Goal: Find specific page/section: Find specific page/section

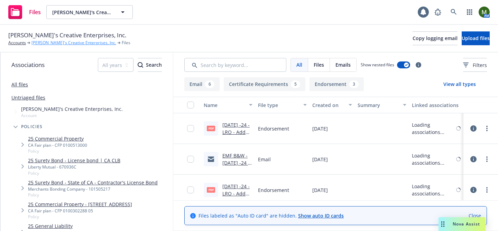
click at [58, 42] on link "[PERSON_NAME]'s Creative Enterprises, Inc." at bounding box center [73, 43] width 85 height 6
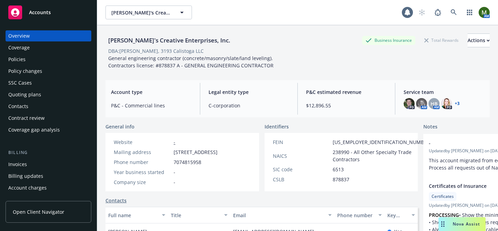
click at [34, 58] on div "Policies" at bounding box center [48, 59] width 80 height 11
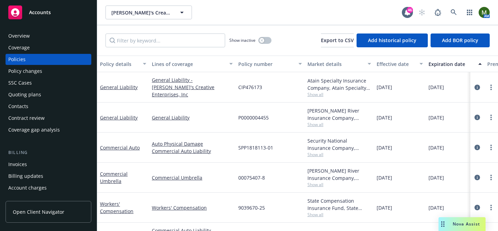
click at [127, 151] on div "Commercial Auto" at bounding box center [123, 148] width 52 height 30
click at [127, 147] on link "Commercial Auto" at bounding box center [120, 147] width 40 height 7
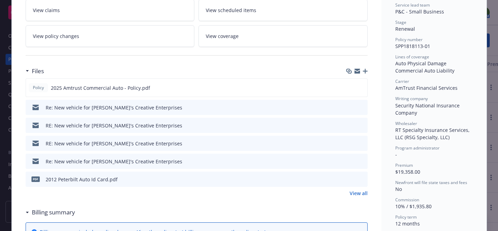
scroll to position [150, 0]
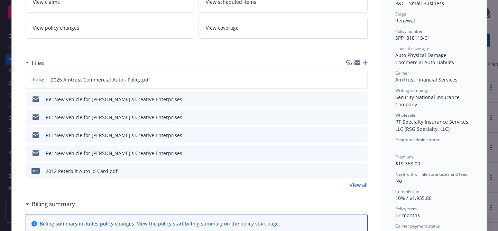
click at [356, 185] on link "View all" at bounding box center [358, 184] width 18 height 7
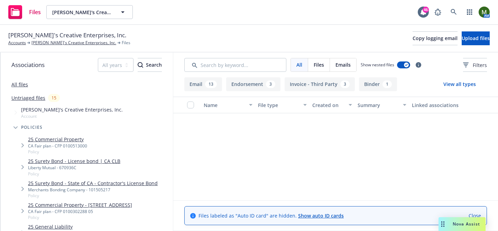
scroll to position [614, 0]
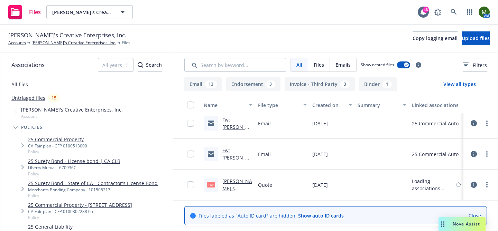
click at [229, 179] on link "[PERSON_NAME]'s Creative Enterprises- Security Ntl Qte (1).pdf" at bounding box center [237, 199] width 30 height 43
click at [233, 154] on link "Fw: [PERSON_NAME]'s Creative Enterprises Inc - Driver Exclusion" at bounding box center [237, 172] width 30 height 50
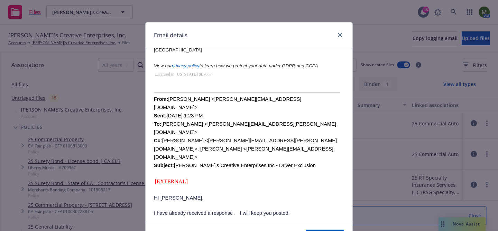
scroll to position [131, 0]
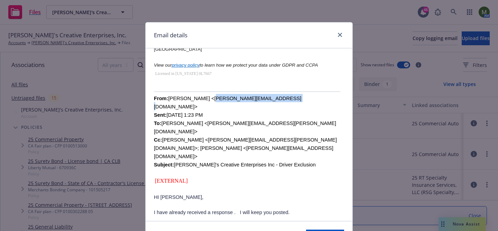
drag, startPoint x: 273, startPoint y: 99, endPoint x: 207, endPoint y: 96, distance: 66.7
click at [207, 96] on font "From: [PERSON_NAME] <[PERSON_NAME][EMAIL_ADDRESS][DOMAIN_NAME]> Sent: [DATE] 1:…" at bounding box center [245, 132] width 183 height 72
copy font "[PERSON_NAME][EMAIL_ADDRESS][DOMAIN_NAME]"
click at [338, 36] on icon "close" at bounding box center [340, 35] width 4 height 4
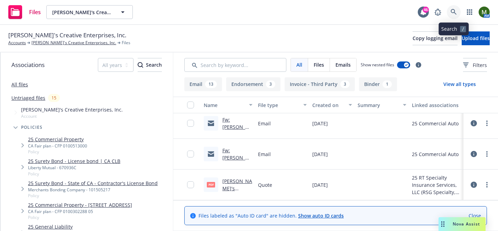
click at [453, 9] on icon at bounding box center [453, 12] width 6 height 6
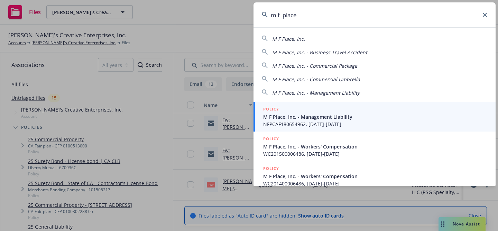
type input "m f place"
click at [296, 119] on span "M F Place, Inc. - Management Liability" at bounding box center [375, 116] width 224 height 7
